Goal: Find specific page/section: Find specific page/section

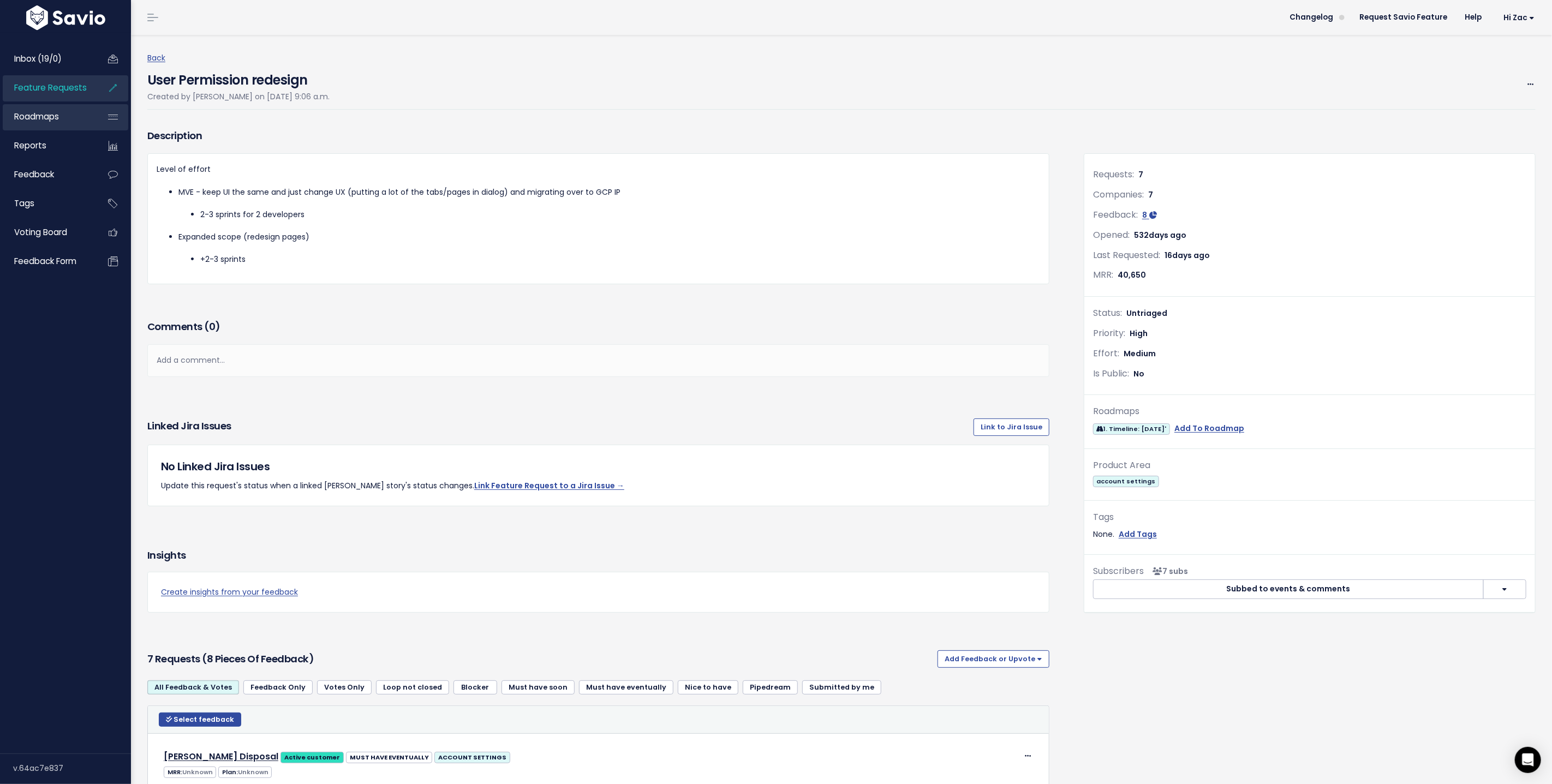
click at [57, 115] on span "Roadmaps" at bounding box center [36, 117] width 45 height 12
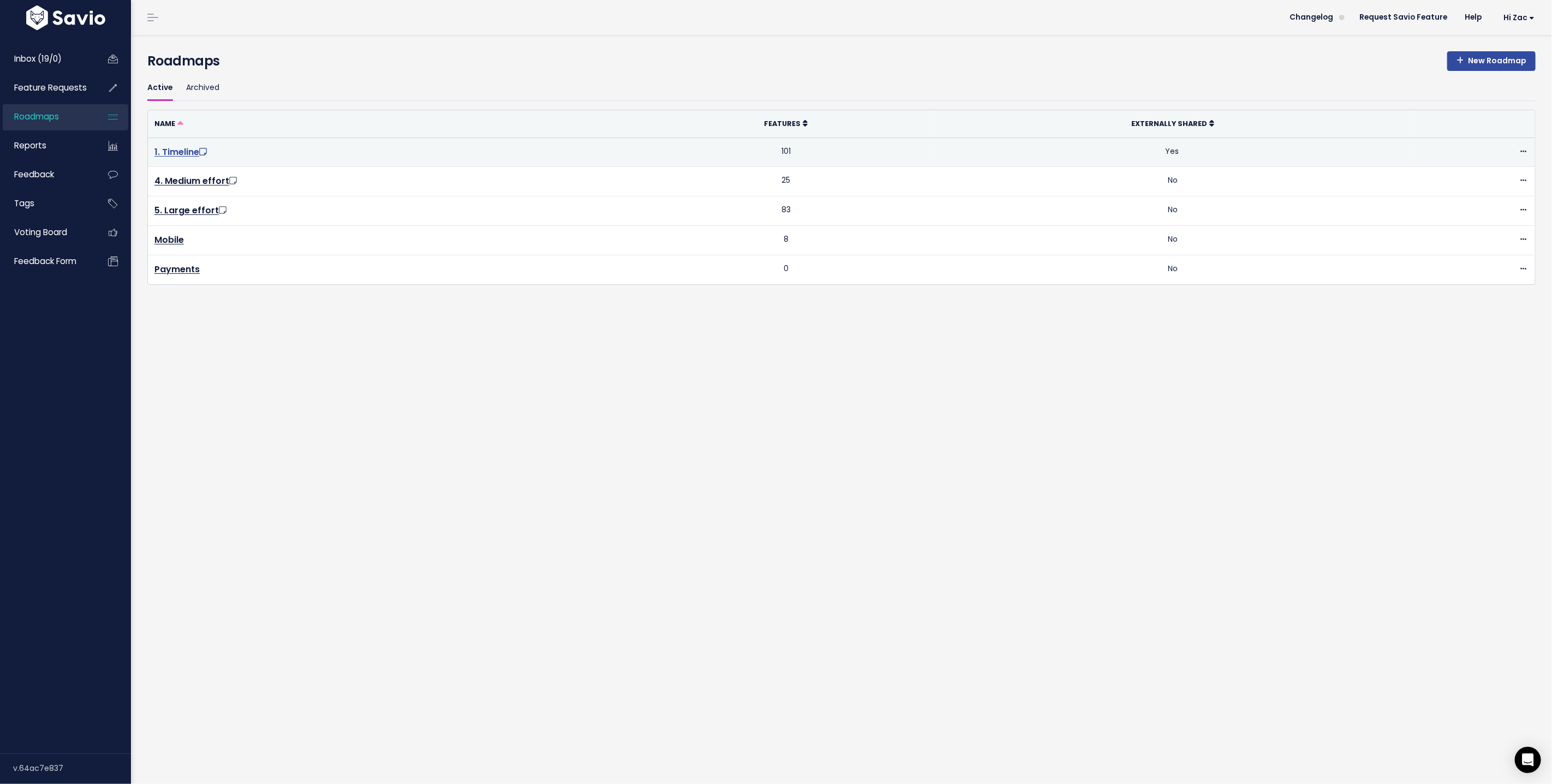
click at [172, 150] on link "1. Timeline" at bounding box center [181, 152] width 54 height 12
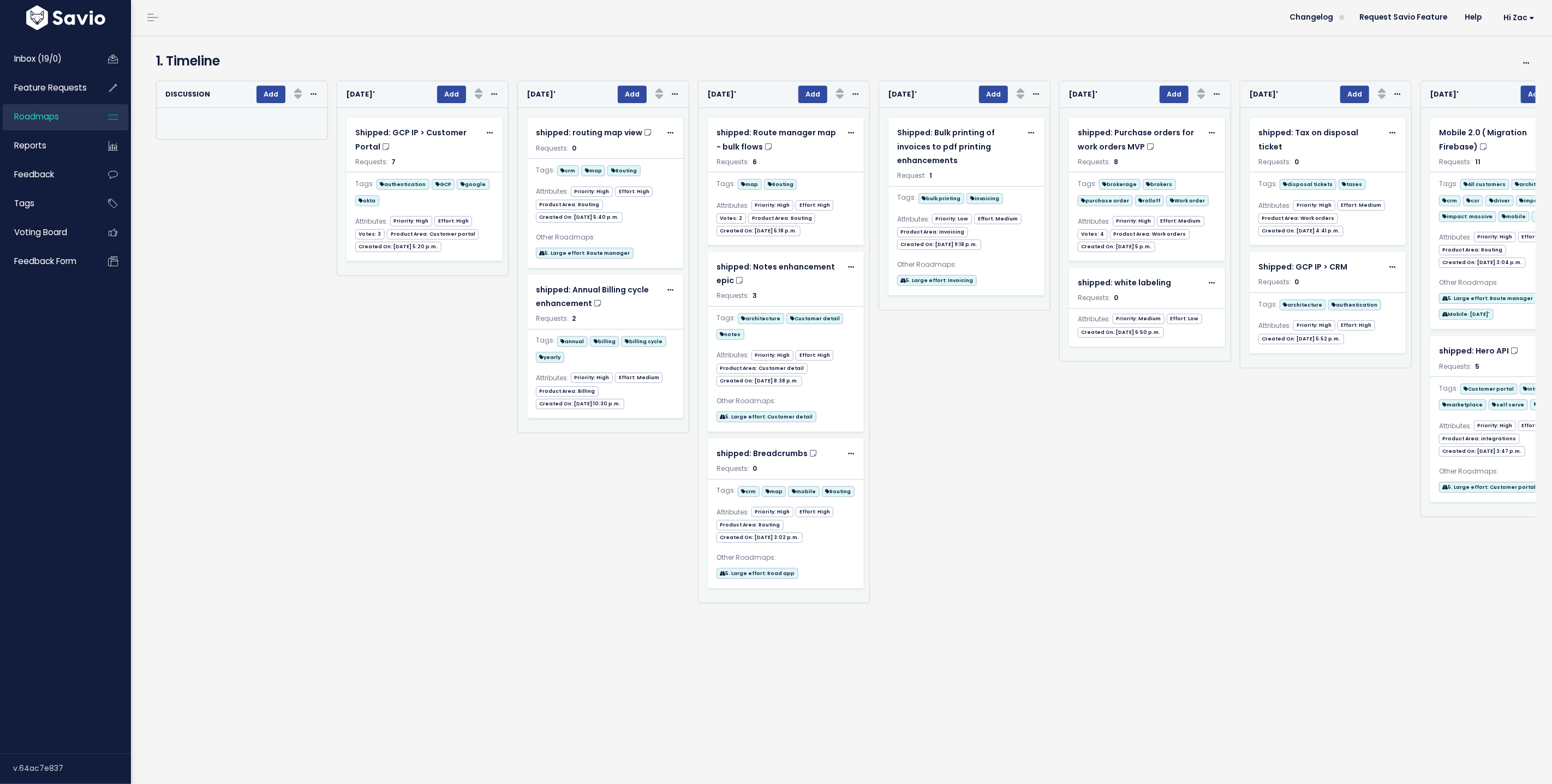
click at [233, 177] on div "Re-sorting cards... Discussion Add Rank Requests (Low => High) Requests (High =…" at bounding box center [238, 442] width 181 height 722
